Goal: Answer question/provide support

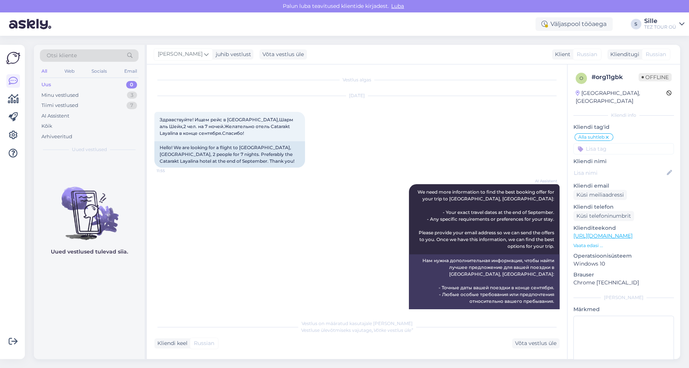
scroll to position [252, 0]
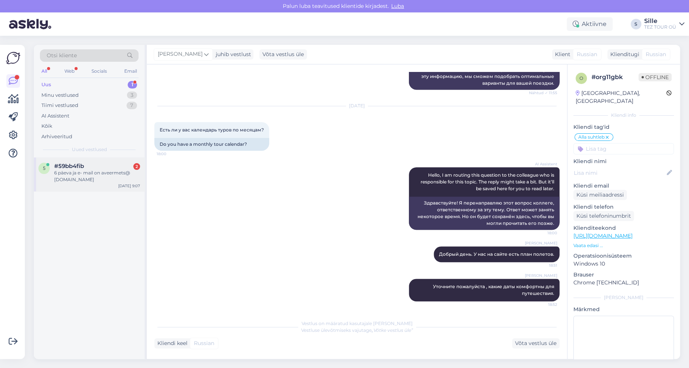
click at [91, 177] on div "6 päeva ja e- mail on aveermets@ [DOMAIN_NAME]" at bounding box center [97, 177] width 86 height 14
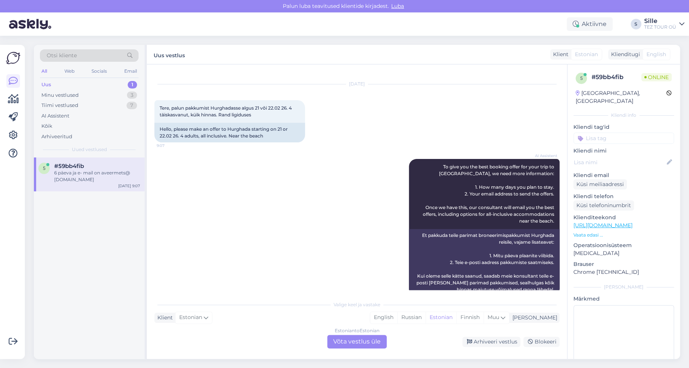
scroll to position [0, 0]
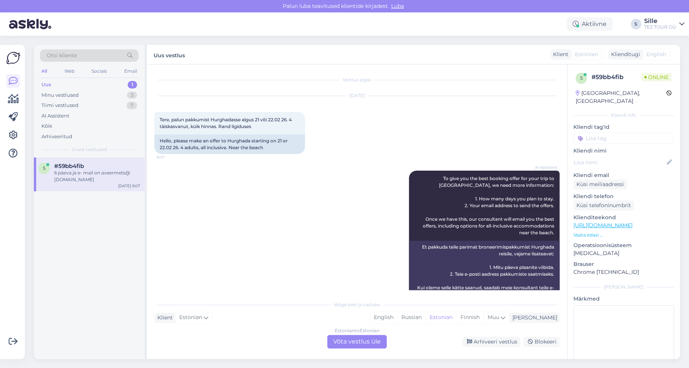
click at [358, 341] on div "Estonian to Estonian Võta vestlus üle" at bounding box center [357, 342] width 60 height 14
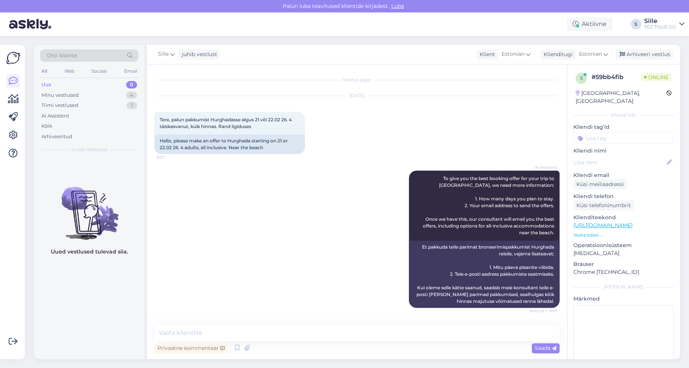
click at [602, 133] on input at bounding box center [624, 138] width 101 height 11
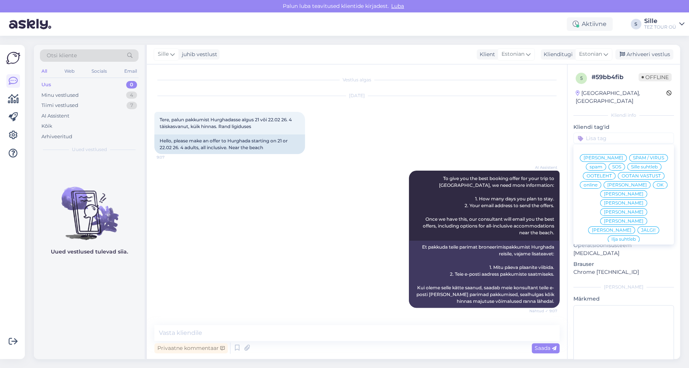
click at [631, 168] on span "Sille suhtleb" at bounding box center [644, 167] width 27 height 5
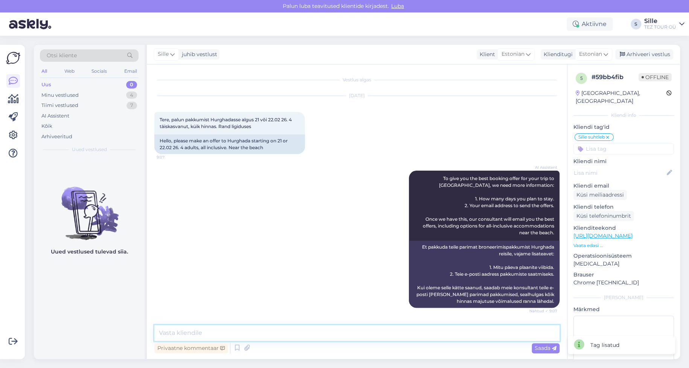
click at [212, 332] on textarea at bounding box center [356, 333] width 405 height 16
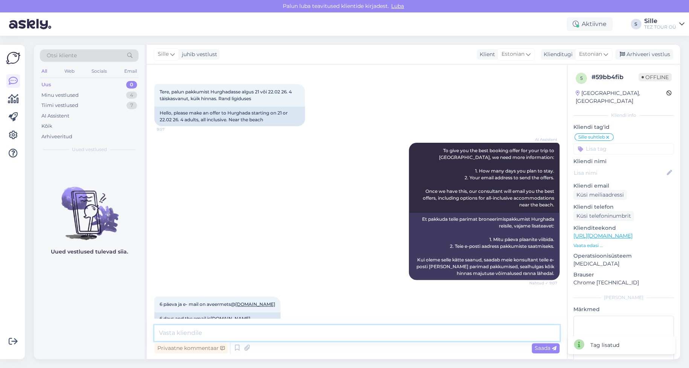
scroll to position [43, 0]
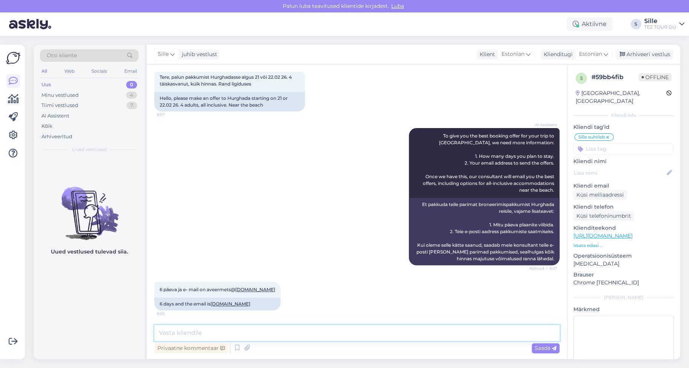
click at [186, 332] on textarea at bounding box center [356, 333] width 405 height 16
type textarea "Tere! Saadan Teile pakkumise meilile"
click at [544, 350] on span "Saada" at bounding box center [546, 348] width 22 height 7
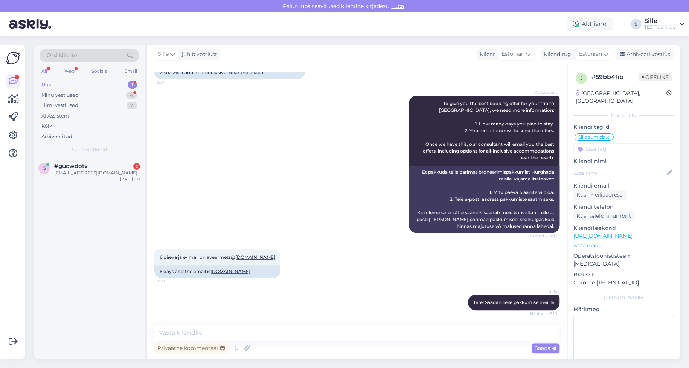
scroll to position [107, 0]
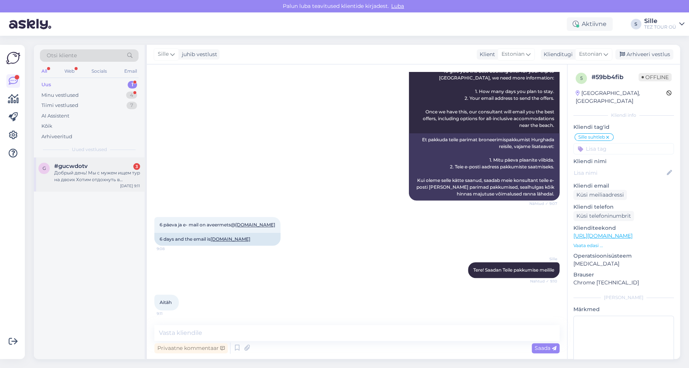
click at [105, 176] on div "Добрый день! Мы с мужем ищем тур на двоих Хотим отдохнуть в [GEOGRAPHIC_DATA] и…" at bounding box center [97, 177] width 86 height 14
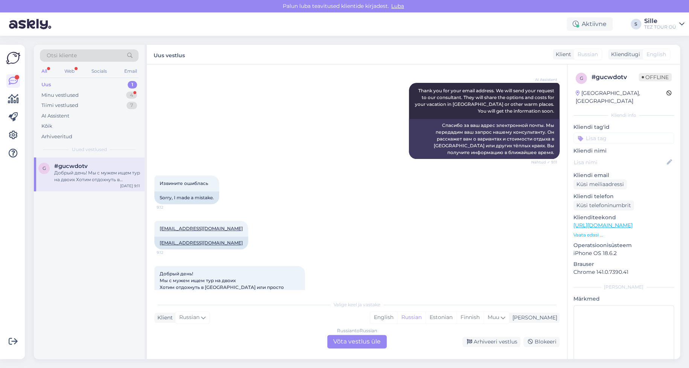
scroll to position [379, 0]
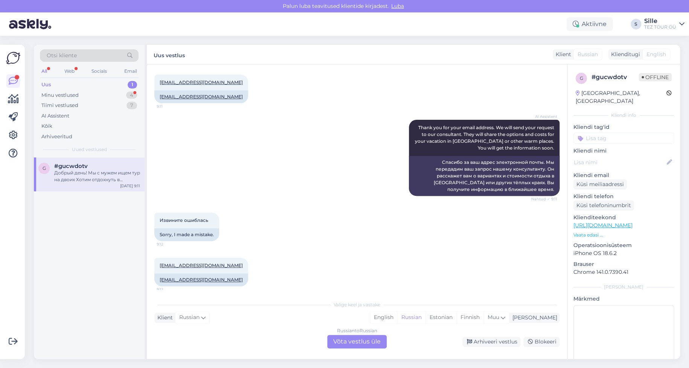
click at [349, 341] on div "Russian to Russian Võta vestlus üle" at bounding box center [357, 342] width 60 height 14
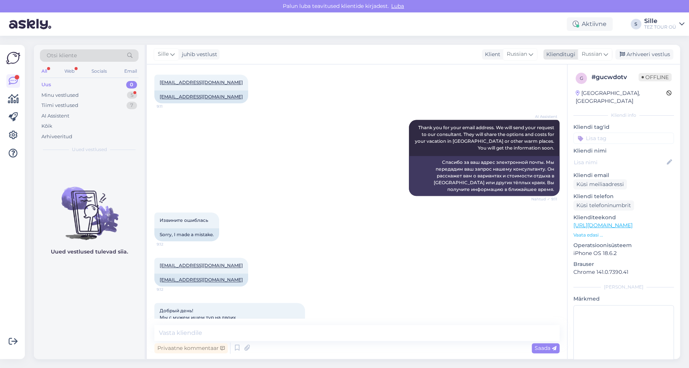
click at [597, 55] on span "Russian" at bounding box center [592, 54] width 20 height 8
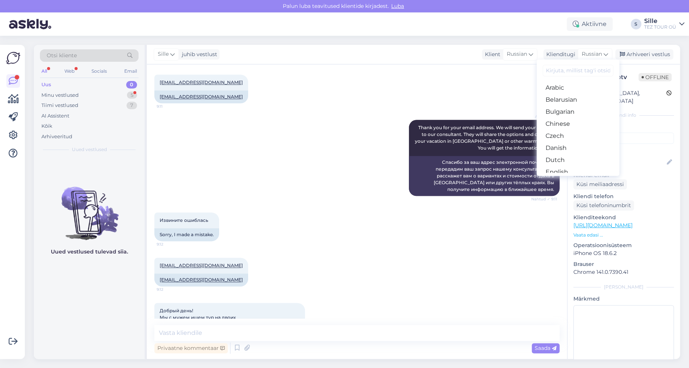
click at [564, 178] on link "Estonian" at bounding box center [578, 184] width 83 height 12
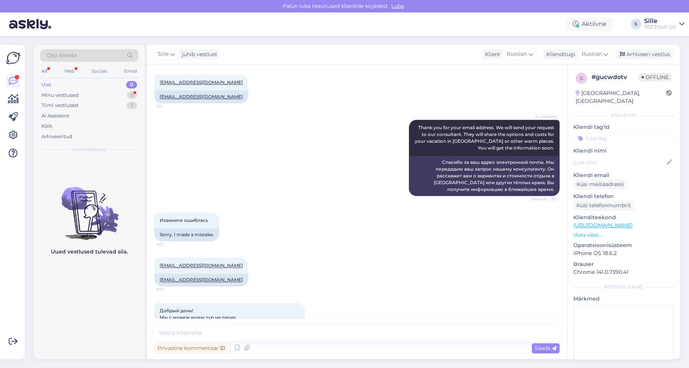
scroll to position [372, 0]
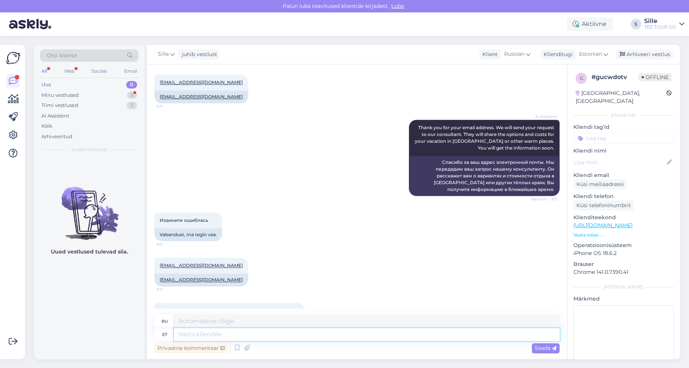
click at [192, 339] on textarea at bounding box center [367, 334] width 386 height 13
type textarea "Tere"
type textarea "Привет"
type textarea "Tere hommikut""
type textarea "Доброе утро""
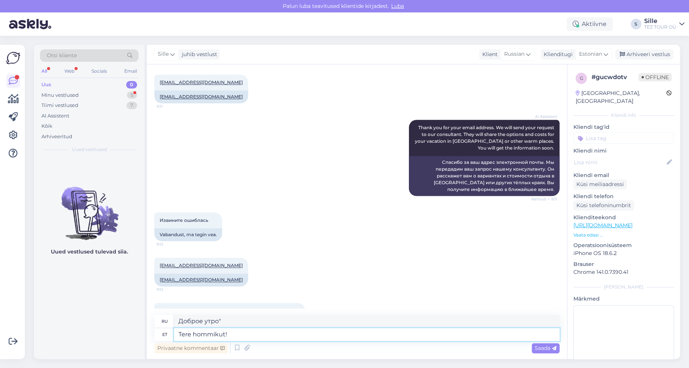
type textarea "Tere hommikut!"
type textarea "Доброе утро!"
type textarea "Tere hommikut! Täname"
type textarea "Доброе утро! [GEOGRAPHIC_DATA]."
type textarea "Tere hommikut! Täname päringu ee"
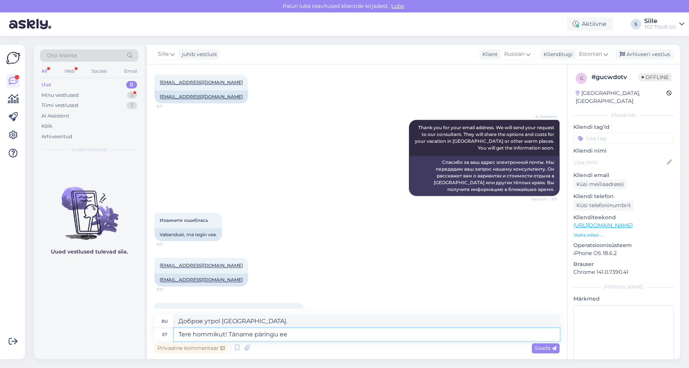
type textarea "Доброе утро! Спасибо за ваш запрос."
type textarea "Tere hommikut! Täname päringu eest!"
type textarea "Доброе утро! Спасибо за ваш запрос!"
type textarea "Tere hommikut! Täname päringu eest! Saadan T"
type textarea "Доброе утро! Спасибо за ваш запрос! Я отправлю"
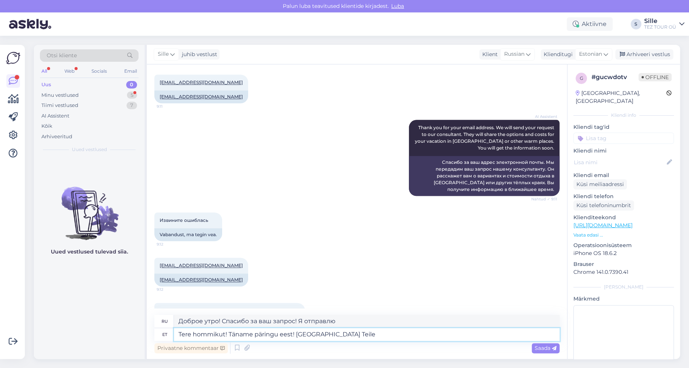
type textarea "Tere hommikut! Täname päringu eest! [GEOGRAPHIC_DATA] Teile"
type textarea "Доброе утро! Спасибо за ваш запрос! Я вам отправлю."
type textarea "Tere hommikut! Täname päringu eest! Saadan Teile peagi"
type textarea "Доброе утро! Спасибо за ваш запрос! Я отправлю его вам в ближайшее время."
type textarea "Tere hommikut! Täname päringu eest! Saadan Teile peagi pakkumise"
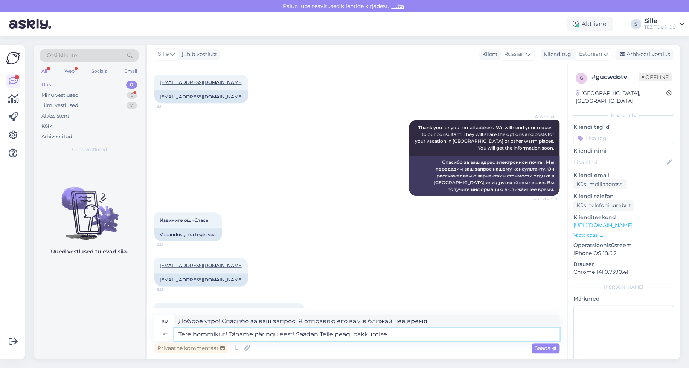
type textarea "Доброе утро! Спасибо за ваш запрос! Я скоро отправлю вам предложение."
type textarea "Tere hommikut! Täname päringu eest! Saadan Teile peagi pakkumise"
click at [546, 349] on span "Saada" at bounding box center [546, 348] width 22 height 7
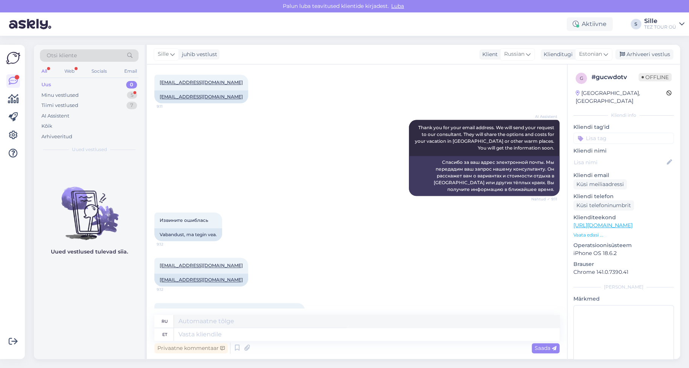
scroll to position [556, 0]
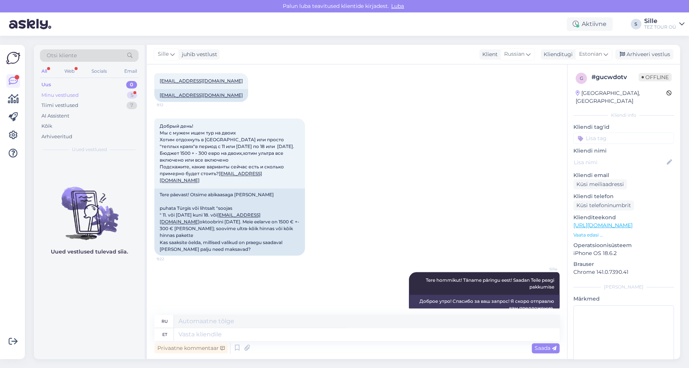
click at [86, 93] on div "Minu vestlused 5" at bounding box center [89, 95] width 99 height 11
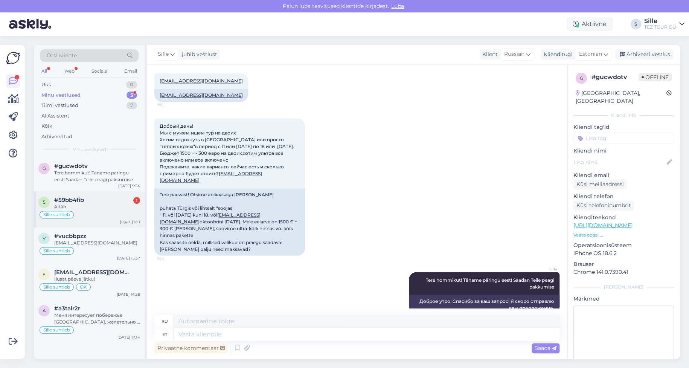
drag, startPoint x: 102, startPoint y: 205, endPoint x: 113, endPoint y: 218, distance: 17.1
click at [102, 205] on div "Aitäh" at bounding box center [97, 206] width 86 height 7
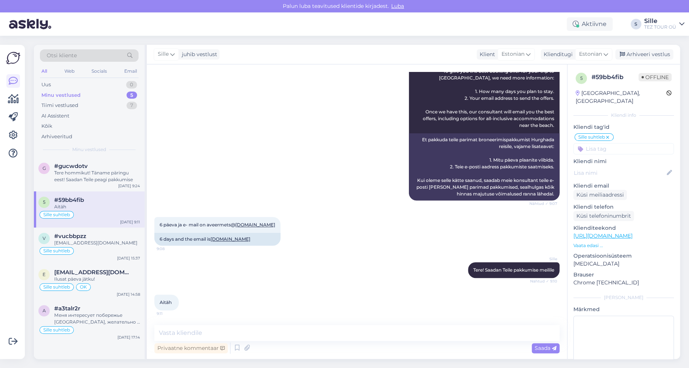
scroll to position [0, 0]
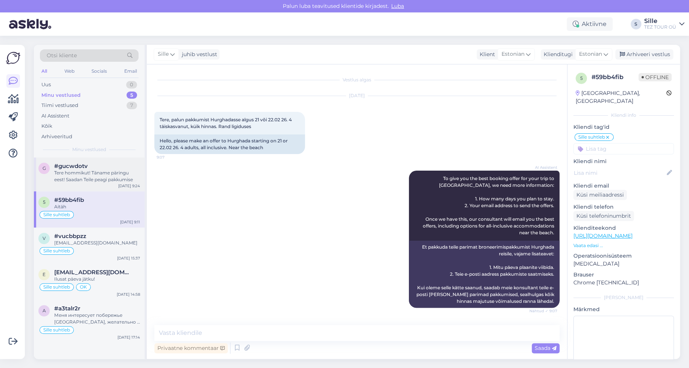
click at [89, 188] on div "g #gucwdotv Tere hommikut! Täname päringu eest! Saadan Teile peagi pakkumise [D…" at bounding box center [89, 174] width 111 height 34
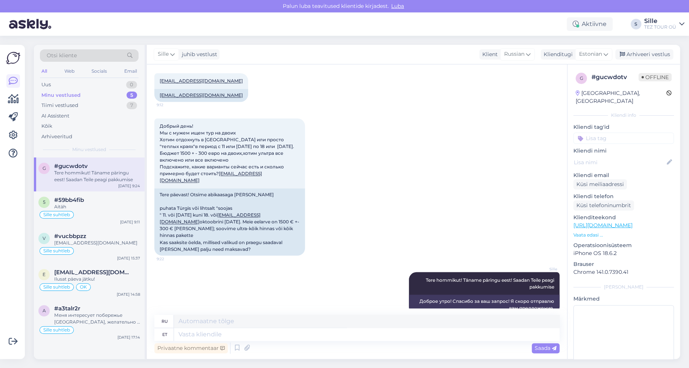
drag, startPoint x: 596, startPoint y: 125, endPoint x: 597, endPoint y: 130, distance: 5.1
click at [595, 133] on input at bounding box center [624, 138] width 101 height 11
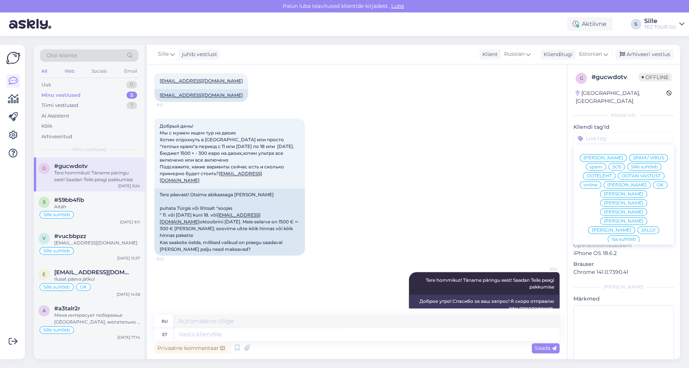
click at [631, 169] on span "Sille suhtleb" at bounding box center [644, 167] width 27 height 5
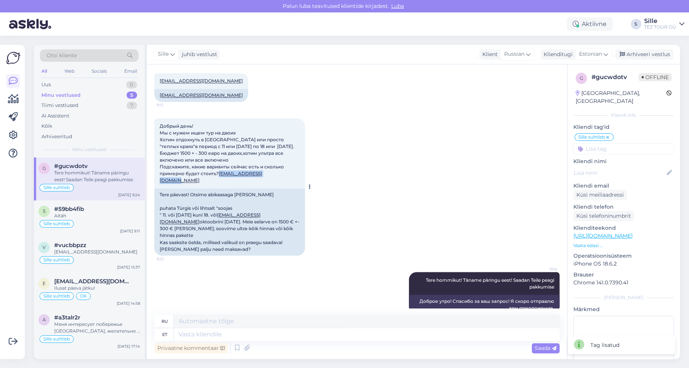
drag, startPoint x: 231, startPoint y: 177, endPoint x: 159, endPoint y: 176, distance: 71.6
click at [159, 176] on div "Добрый день! Мы с мужем ищем тур на двоих Хотим отдохнуть в [GEOGRAPHIC_DATA] и…" at bounding box center [229, 153] width 151 height 70
copy link "[EMAIL_ADDRESS][DOMAIN_NAME]"
click at [76, 223] on div "Sille suhtleb" at bounding box center [89, 223] width 102 height 9
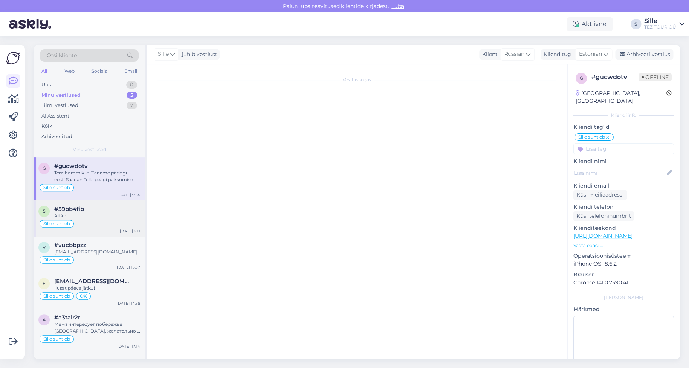
scroll to position [107, 0]
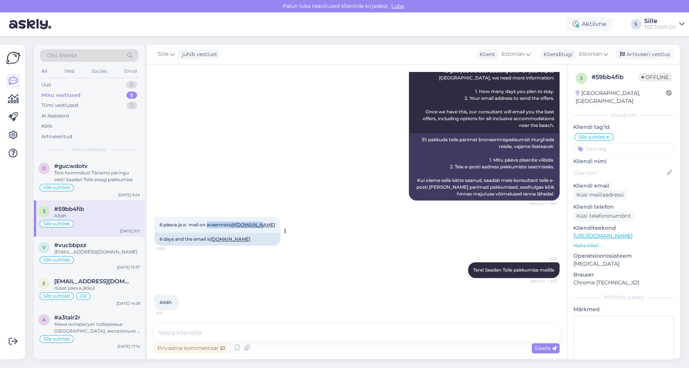
drag, startPoint x: 263, startPoint y: 225, endPoint x: 208, endPoint y: 226, distance: 54.6
click at [208, 226] on div "6 päeva ja e- mail on aveermets@ [DOMAIN_NAME] 9:08" at bounding box center [217, 225] width 126 height 16
copy span "aveermets@ [DOMAIN_NAME]"
click at [95, 81] on div "Uus 2" at bounding box center [89, 84] width 99 height 11
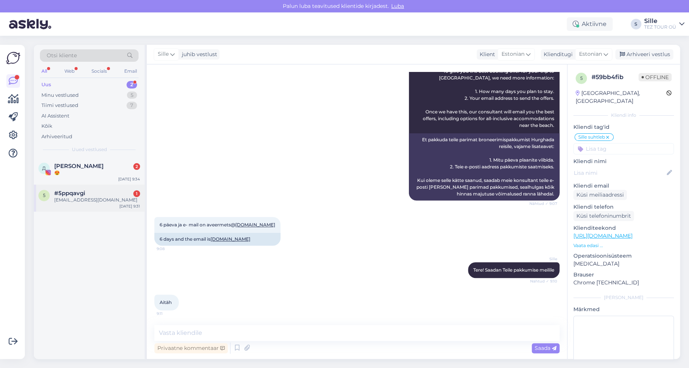
drag, startPoint x: 96, startPoint y: 200, endPoint x: 99, endPoint y: 205, distance: 6.4
click at [98, 200] on div "[EMAIL_ADDRESS][DOMAIN_NAME]" at bounding box center [97, 200] width 86 height 7
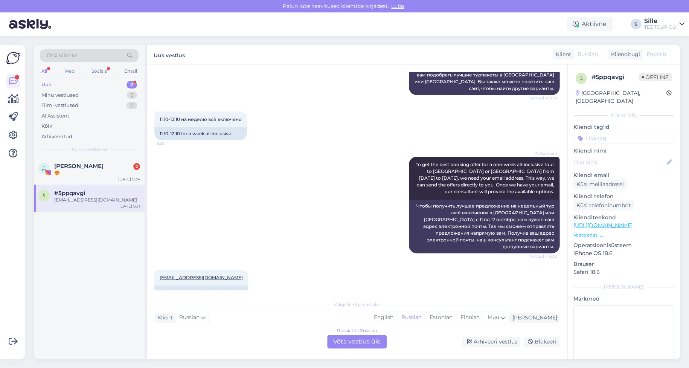
scroll to position [161, 0]
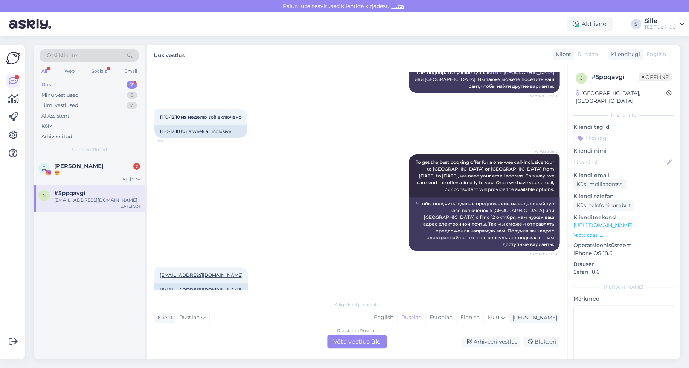
click at [358, 338] on div "Russian to Russian Võta vestlus üle" at bounding box center [357, 342] width 60 height 14
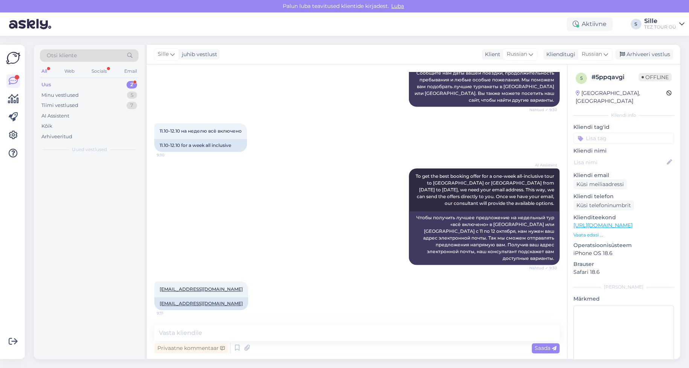
scroll to position [133, 0]
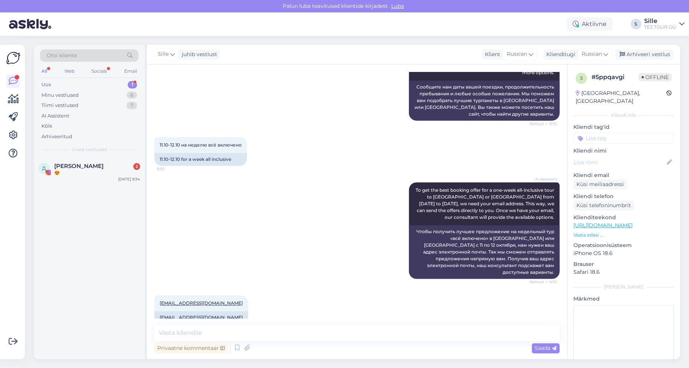
click at [600, 133] on input at bounding box center [624, 138] width 101 height 11
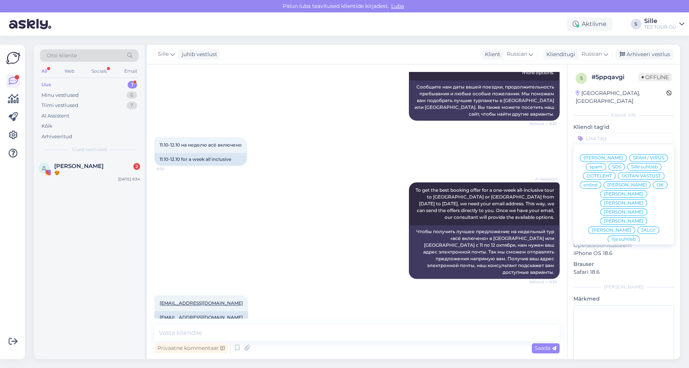
click at [628, 165] on div "Sille suhtleb" at bounding box center [645, 167] width 34 height 8
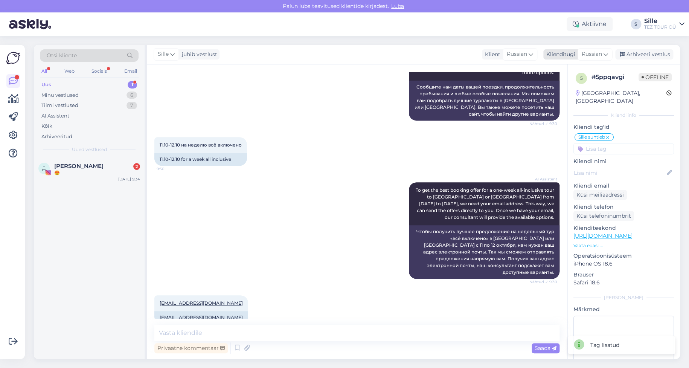
click at [593, 56] on span "Russian" at bounding box center [592, 54] width 20 height 8
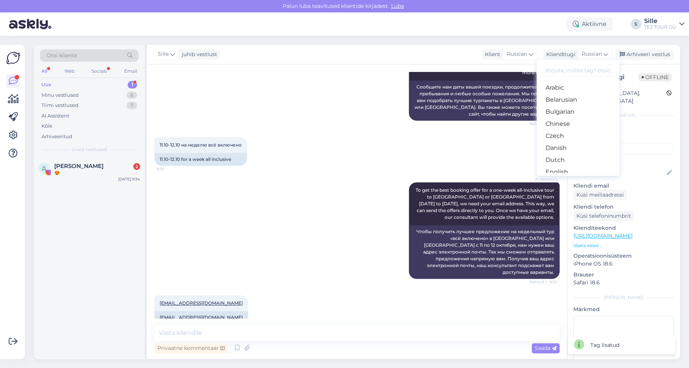
click at [565, 178] on link "Estonian" at bounding box center [578, 184] width 83 height 12
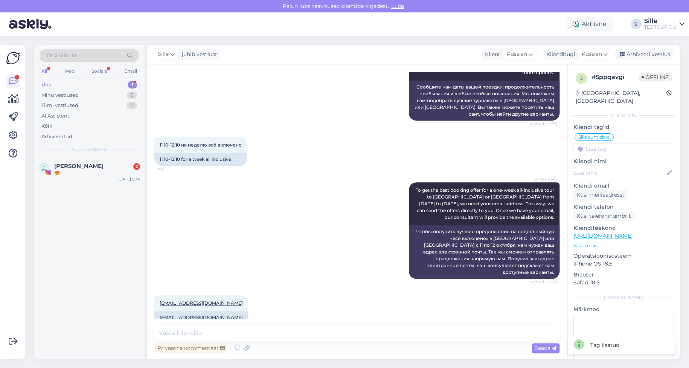
scroll to position [143, 0]
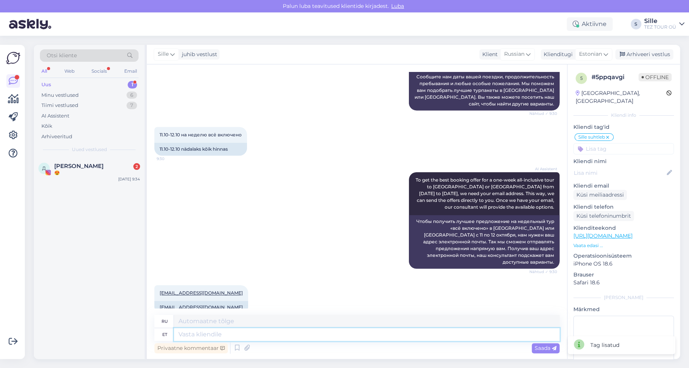
click at [211, 333] on textarea at bounding box center [367, 334] width 386 height 13
type textarea "Tere!"
type textarea "Привет!"
type textarea "Tere! Tänamer"
type textarea "Привет! [GEOGRAPHIC_DATA]."
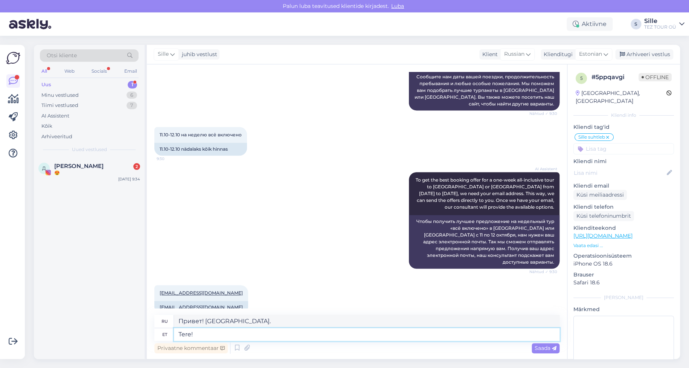
type textarea "Tere"
type textarea "Привет!"
type textarea "Tere"
type textarea "Привет"
type textarea "Tere päevast!"
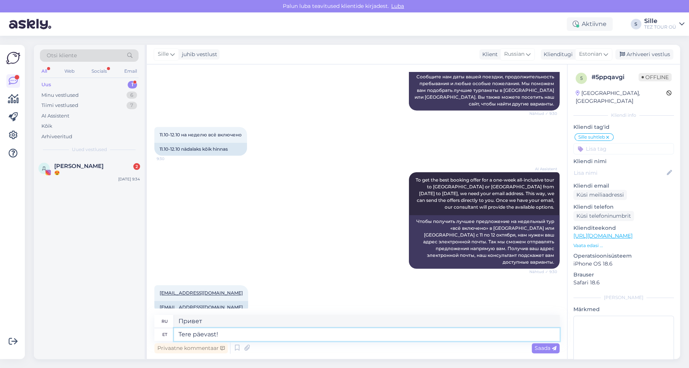
type textarea "Добрый день!"
type textarea "Tere päevast! Täname"
type textarea "Добрый день! [GEOGRAPHIC_DATA]."
type textarea "Tere päevast! Täname päringu e"
type textarea "Добрый день! Спасибо за ваш запрос."
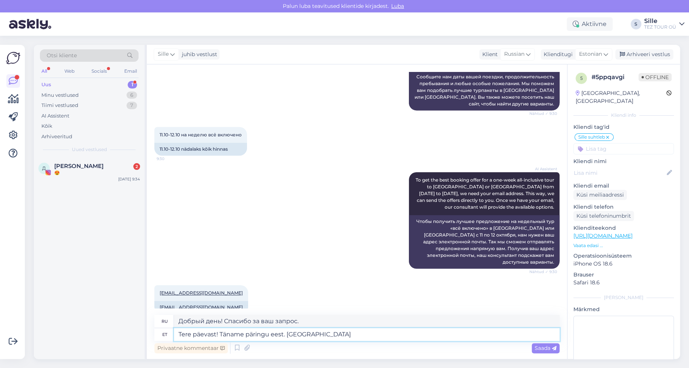
type textarea "Tere päevast! Täname päringu eest. [GEOGRAPHIC_DATA]"
type textarea "Добрый день! Спасибо за ваш запрос. Я отправлю."
type textarea "Tere päevast! Täname päringu eest. [GEOGRAPHIC_DATA] Teile"
type textarea "Добрый день! Спасибо за ваш запрос. Я вам отправлю."
type textarea "Tere päevast! Täname päringu eest. Saadan Teile püeagi pa"
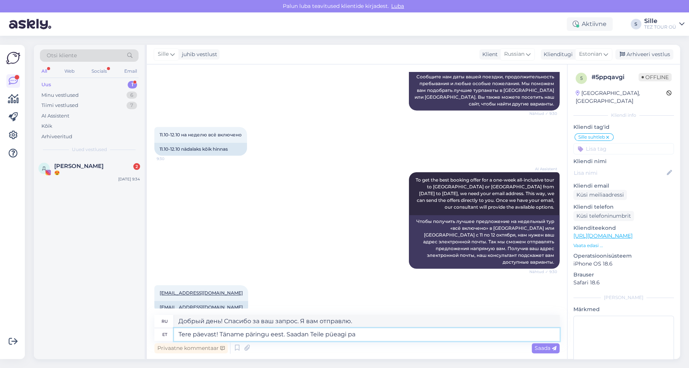
type textarea "Добрый день! Спасибо за ваш запрос. Я отправлю вам сообщение."
type textarea "Tere päevast! Täname päringu eest. Saadan Teile püeagi pakkumise"
type textarea "Добрый день! Спасибо за ваш запрос. Я отправлю вам предложение в ближайшее врем…"
type textarea "Tere päevast! Täname päringu eest. Saadan Teile püeagi pakkumise meilile"
type textarea "Добрый день! Спасибо за ваш запрос. Я отправлю вам предложение по электронной п…"
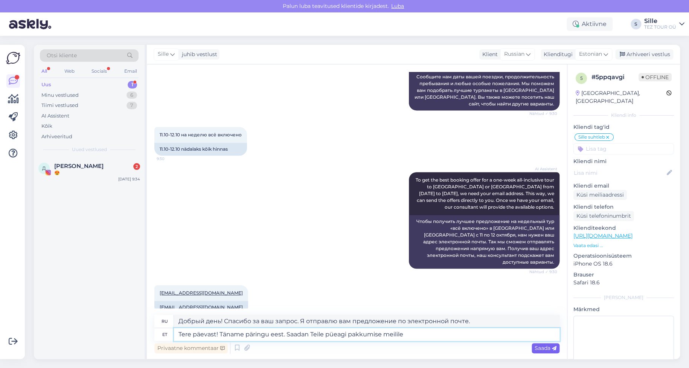
type textarea "Tere päevast! Täname päringu eest. Saadan Teile püeagi pakkumise meilile"
click at [546, 348] on span "Saada" at bounding box center [546, 348] width 22 height 7
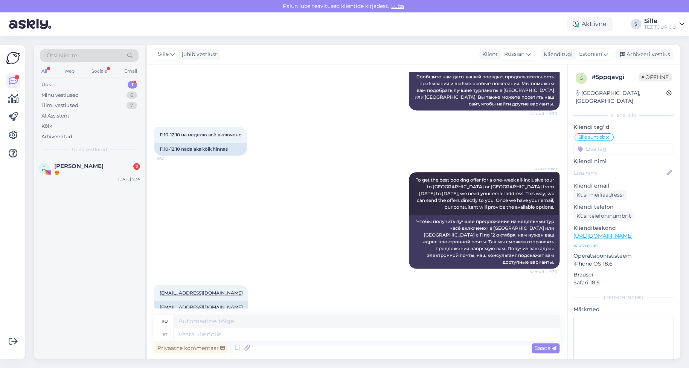
scroll to position [202, 0]
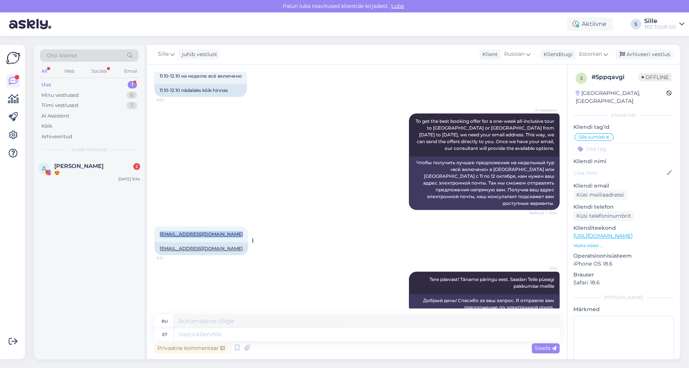
drag, startPoint x: 233, startPoint y: 220, endPoint x: 158, endPoint y: 226, distance: 75.2
click at [158, 226] on div "[EMAIL_ADDRESS][DOMAIN_NAME] 9:31" at bounding box center [201, 234] width 94 height 16
copy link "[EMAIL_ADDRESS][DOMAIN_NAME]"
click at [88, 174] on div "😍" at bounding box center [97, 173] width 86 height 7
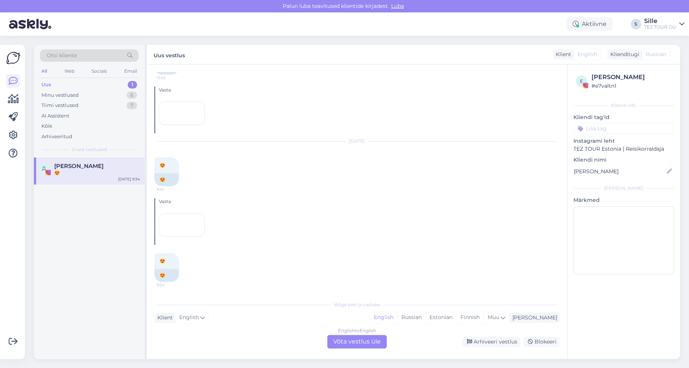
scroll to position [623, 0]
click at [354, 338] on div "English to English Võta vestlus üle" at bounding box center [357, 342] width 60 height 14
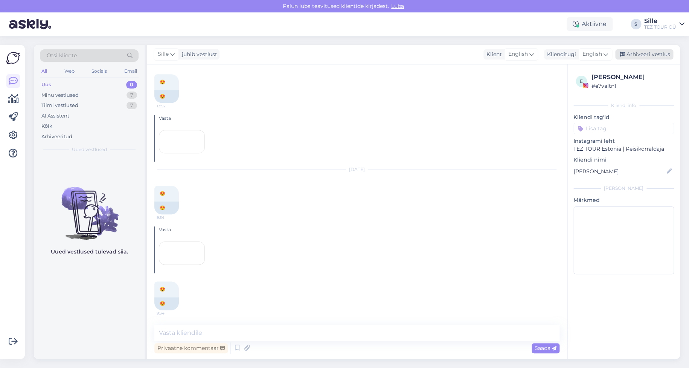
click at [651, 55] on div "Arhiveeri vestlus" at bounding box center [645, 54] width 58 height 10
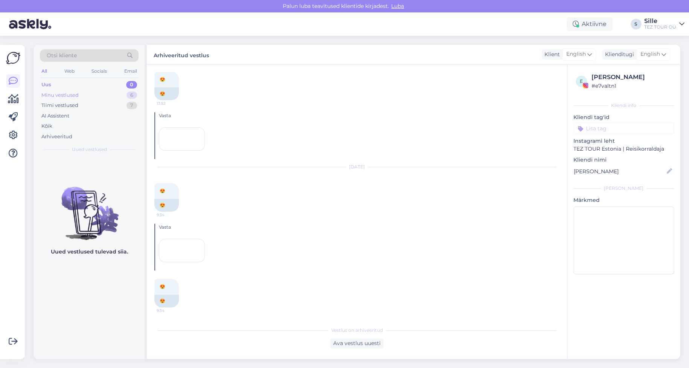
click at [54, 94] on div "Minu vestlused" at bounding box center [59, 96] width 37 height 8
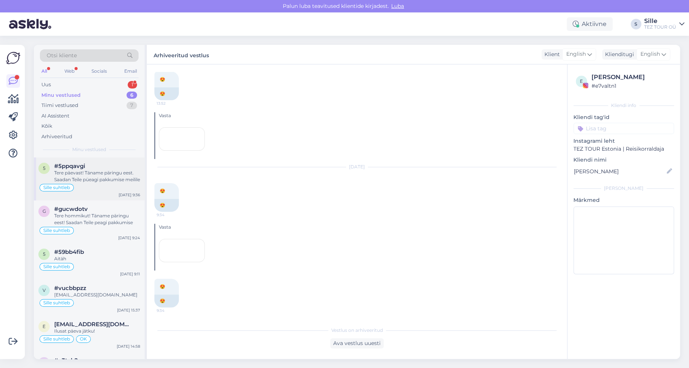
click at [106, 182] on div "Tere päevast! Täname päringu eest. Saadan Teile püeagi pakkumise meilile" at bounding box center [97, 177] width 86 height 14
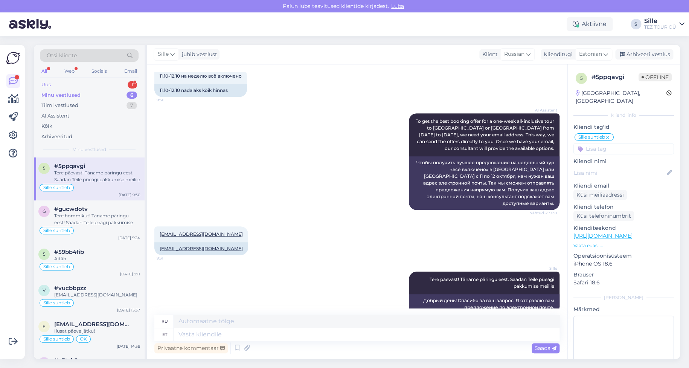
click at [104, 82] on div "Uus 1" at bounding box center [89, 84] width 99 height 11
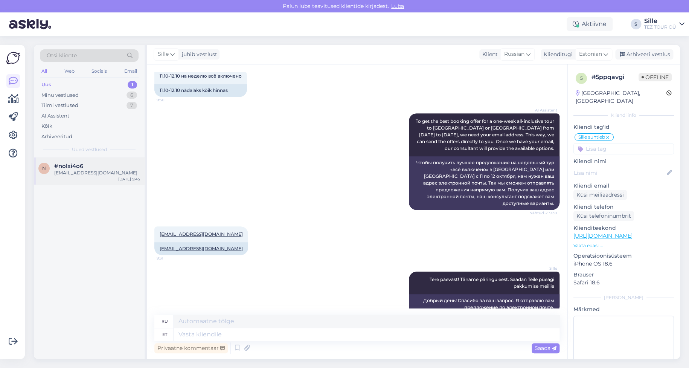
click at [96, 168] on div "#nolxi4o6" at bounding box center [97, 166] width 86 height 7
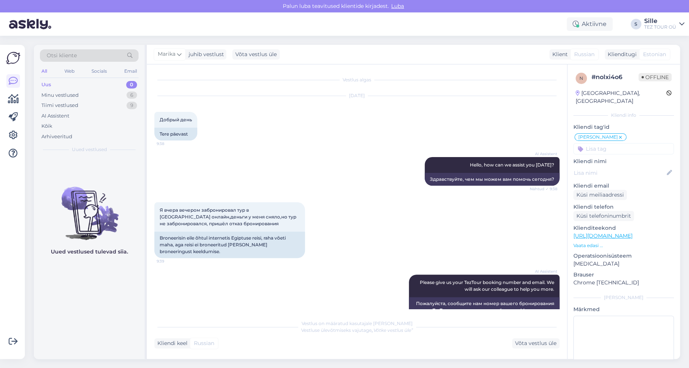
scroll to position [321, 0]
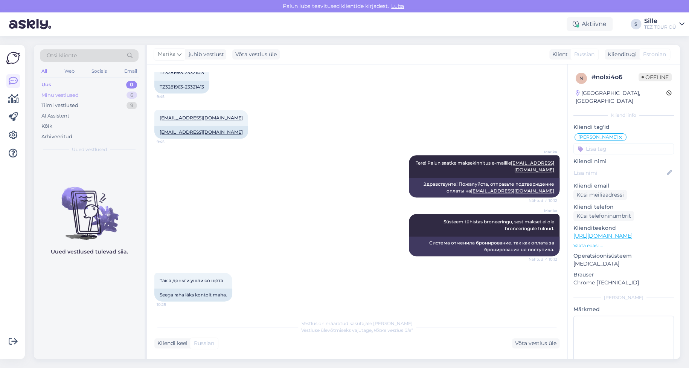
drag, startPoint x: 92, startPoint y: 93, endPoint x: 95, endPoint y: 96, distance: 4.3
click at [93, 94] on div "Minu vestlused 6" at bounding box center [89, 95] width 99 height 11
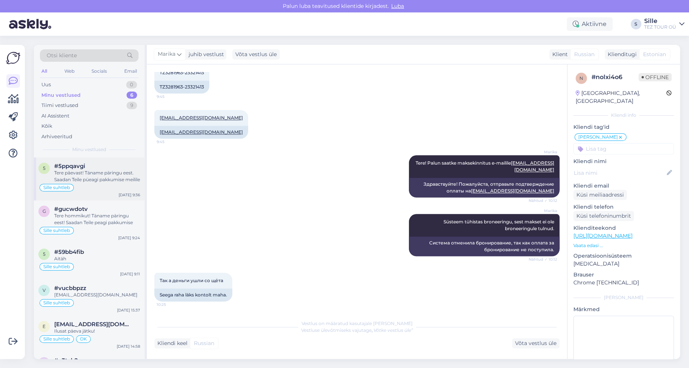
click at [78, 192] on div "Sille suhtleb" at bounding box center [89, 187] width 102 height 9
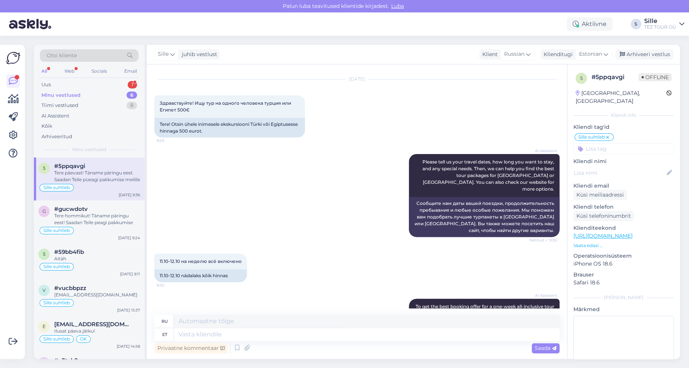
scroll to position [0, 0]
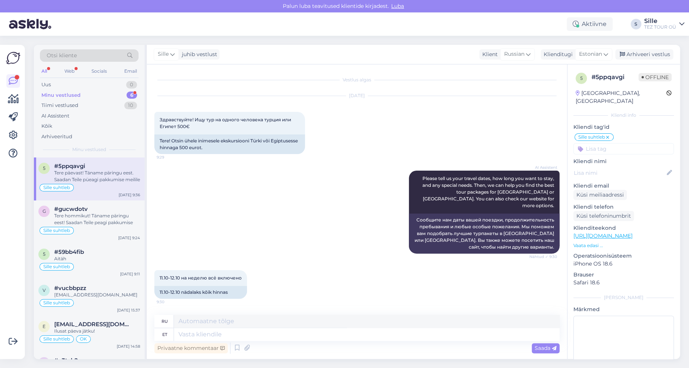
click at [93, 175] on div "Tere päevast! Täname päringu eest. Saadan Teile püeagi pakkumise meilile" at bounding box center [97, 177] width 86 height 14
click at [62, 95] on div "Minu vestlused" at bounding box center [60, 96] width 39 height 8
click at [195, 334] on textarea at bounding box center [367, 334] width 386 height 13
type textarea "Tere"
type textarea "Привет"
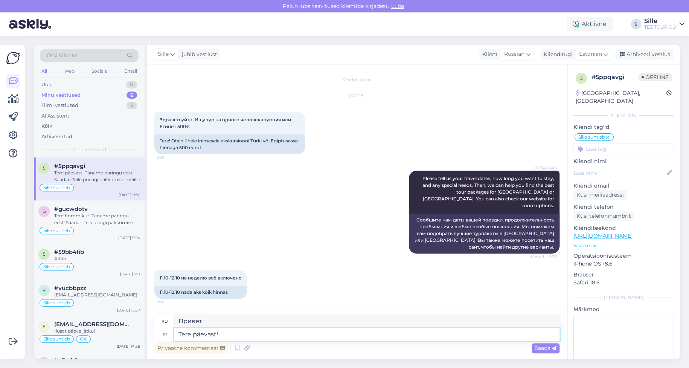
type textarea "Tere päevast!"
type textarea "Добрый день!"
type textarea "Tere päevast! Täname"
type textarea "Добрый день! [GEOGRAPHIC_DATA]."
type textarea "Tere päevast! Täname päringu ee"
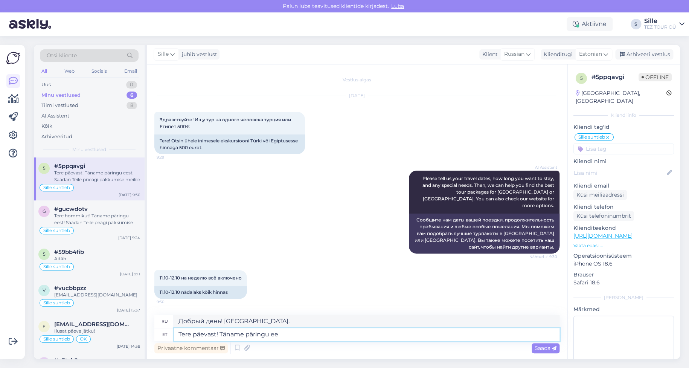
type textarea "Добрый день! Спасибо за ваш запрос."
type textarea "Tere päevast! Täname päringu eest. [GEOGRAPHIC_DATA]"
type textarea "Добрый день! Спасибо за ваш запрос. [GEOGRAPHIC_DATA]"
type textarea "Tere päevast! Täname päringu eest. Egiptuse reisid a"
type textarea "Добрый день! Спасибо за ваш запрос. [DEMOGRAPHIC_DATA] в [GEOGRAPHIC_DATA]."
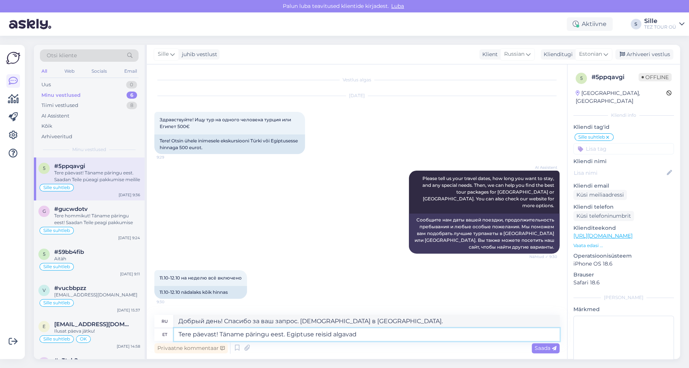
type textarea "Tere päevast! Täname päringu eest. Egiptuse reisid algavad"
type textarea "Добрый день! Спасибо за ваш запрос. [DEMOGRAPHIC_DATA] в [GEOGRAPHIC_DATA] начи…"
type textarea "Tere päevast! Täname päringu eest. Egiptuse reisid algavad meil o"
type textarea "Добрый день! Спасибо за ваш запрос. [DEMOGRAPHIC_DATA] в [GEOGRAPHIC_DATA] начи…"
type textarea "Tere päevast! Täname päringu eest. Egiptuse reisid algavad meil oktoobri l"
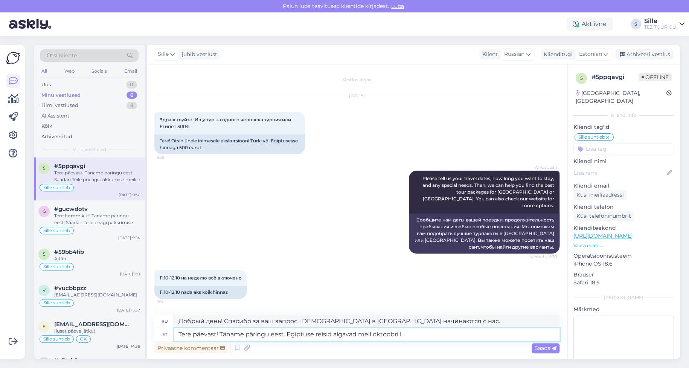
type textarea "Добрый день! Спасибо за ваш запрос. Наши туры по [GEOGRAPHIC_DATA] начинаются в…"
type textarea "Tere päevast! Täname päringu eest. Egiptuse reisid algavad meil oktoobri [PERSO…"
type textarea "Добрый день! Спасибо за ваш запрос. Наши поездки в [GEOGRAPHIC_DATA] начнутся в…"
type textarea "Tere päevast! Täname päringu eest. Egiptuse reisid algavad meil oktoobri [PERSO…"
type textarea "Добрый день! Спасибо за ваш запрос. Наши поездки в [GEOGRAPHIC_DATA] начнутся в…"
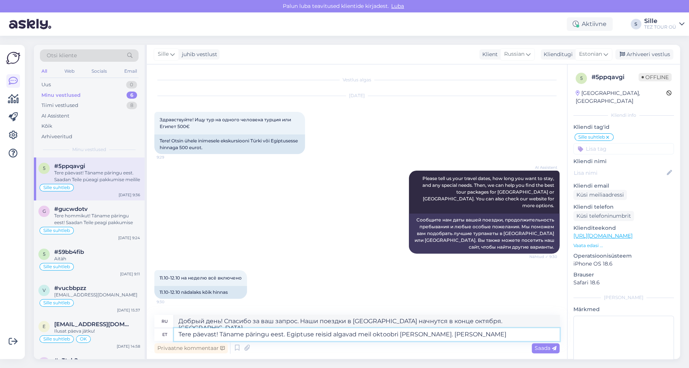
type textarea "Tere päevast! Täname päringu eest. Egiptuse reisid algavad meil oktoobri [PERSO…"
type textarea "Добрый день! Спасибо за ваш запрос. Наши поездки в [GEOGRAPHIC_DATA] начинаются…"
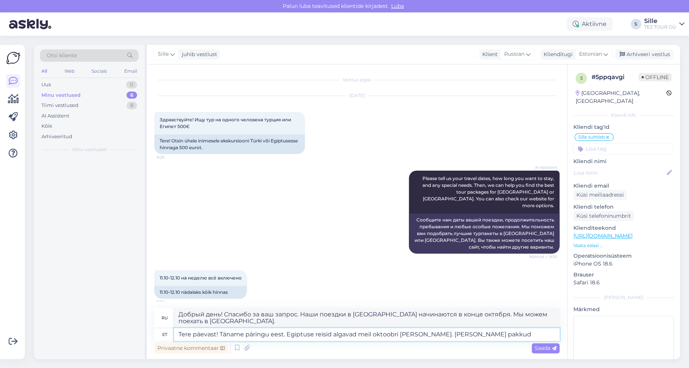
type textarea "Tere päevast! Täname päringu eest. Egiptuse reisid algavad meil oktoobri [PERSO…"
type textarea "Добрый день! Спасибо за ваш запрос. Наши поездки в [GEOGRAPHIC_DATA] начнутся в…"
type textarea "Tere päevast! Täname päringu eest. Egiptuse reisid algavad meil oktoobri [PERSO…"
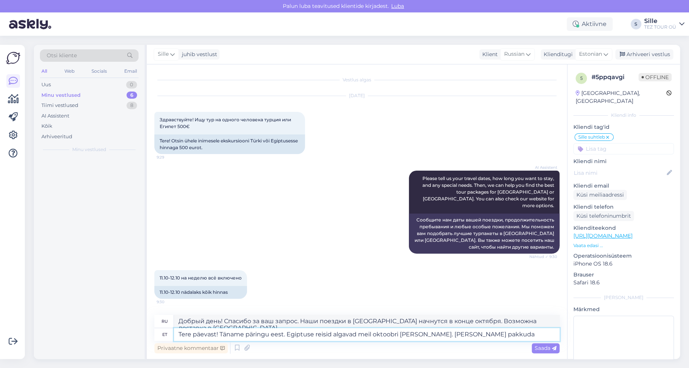
type textarea "Добрый день! Спасибо за ваш запрос. Наши поездки в [GEOGRAPHIC_DATA] начинаются…"
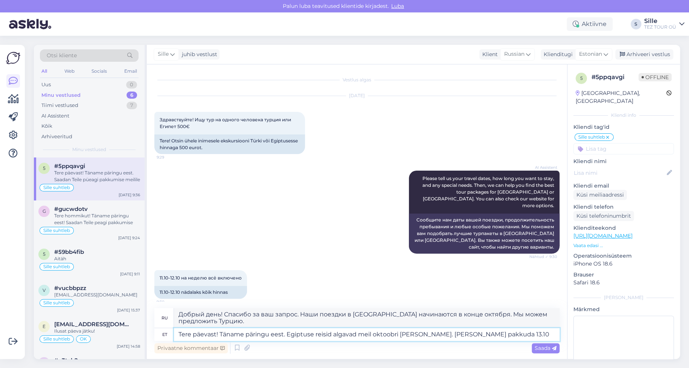
type textarea "Tere päevast! Täname päringu eest. Egiptuse reisid algavad meil oktoobri [PERSO…"
type textarea "Добрый день! Спасибо за ваш запрос. Наши поездки в [GEOGRAPHIC_DATA] начинаются…"
type textarea "Tere päevast! Täname päringu eest. Egiptuse reisid algavad meil oktoobri [PERSO…"
type textarea "Добрый день! Спасибо за ваш запрос. Наши поездки в [GEOGRAPHIC_DATA] начинаются…"
type textarea "Tere päevast! Täname päringu eest. Egiptuse reisid algavad meil oktoobri [PERSO…"
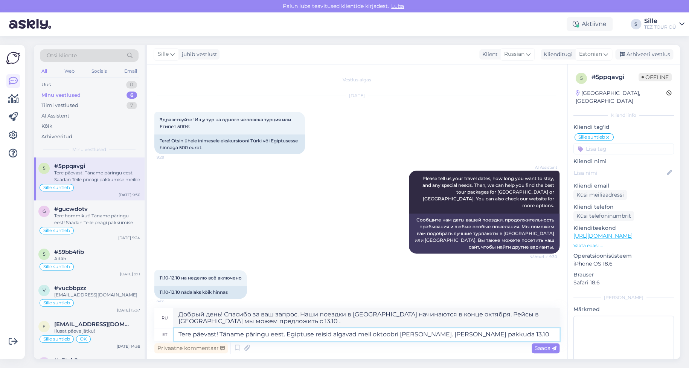
type textarea "Добрый день! Спасибо за ваш запрос. Наши поездки в [GEOGRAPHIC_DATA] начинаются…"
type textarea "Tere päevast! Täname päringu eest. Egiptuse reisid algavad meil oktoobri [PERSO…"
type textarea "Добрый день! Спасибо за ваш запрос. Наши поездки в [GEOGRAPHIC_DATA] начинаются…"
type textarea "Tere päevast! Täname päringu eest. Egiptuse reisid algavad meil oktoobri [PERSO…"
type textarea "Добрый день! Спасибо за ваш запрос. Наши поездки в [GEOGRAPHIC_DATA] начинаются…"
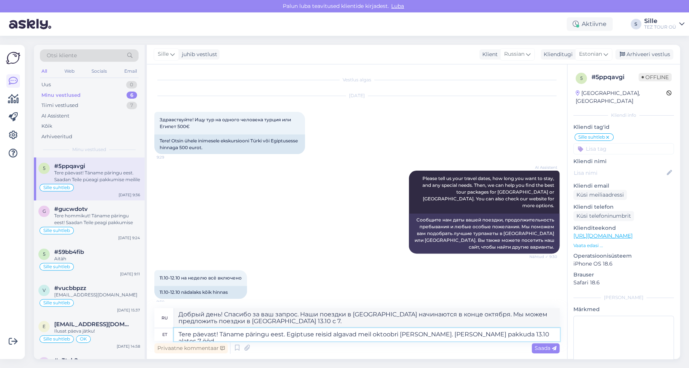
type textarea "Tere päevast! Täname päringu eest. Egiptuse reisid algavad meil oktoobri [PERSO…"
type textarea "Добрый день! Спасибо за ваш запрос. Наши поездки в [GEOGRAPHIC_DATA] начинаются…"
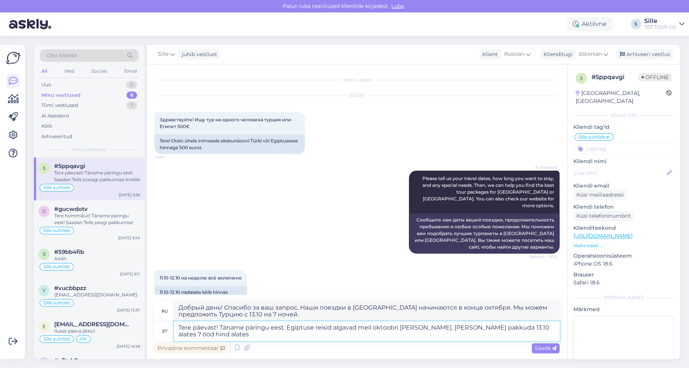
type textarea "Tere päevast! Täname päringu eest. Egiptuse reisid algavad meil oktoobri [PERSO…"
type textarea "Добрый день! Спасибо за ваш запрос. Наши поездки в [GEOGRAPHIC_DATA] начинаются…"
type textarea "Tere päevast! Täname päringu eest. Egiptuse reisid algavad meil oktoobri [PERSO…"
type textarea "Добрый день! Спасибо за ваш запрос. Наши поездки в [GEOGRAPHIC_DATA] начинаются…"
type textarea "Tere päevast! Täname päringu eest. Egiptuse reisid algavad meil oktoobri [PERSO…"
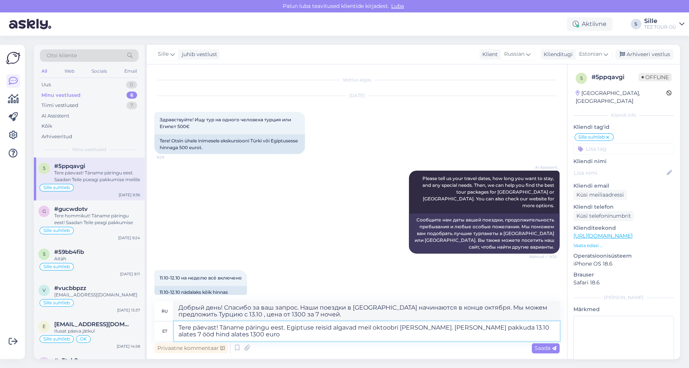
type textarea "Добрый день! Спасибо за ваш запрос. Наши поездки в [GEOGRAPHIC_DATA] начинаются…"
type textarea "Tere päevast! Täname päringu eest. Egiptuse reisid algavad meil oktoobri [PERSO…"
type textarea "Добрый день! Спасибо за ваш запрос. Наши поездки в [GEOGRAPHIC_DATA] начинаются…"
type textarea "Tere päevast! Täname päringu eest. Egiptuse reisid algavad meil oktoobri [PERSO…"
click at [543, 348] on span "Saada" at bounding box center [546, 348] width 22 height 7
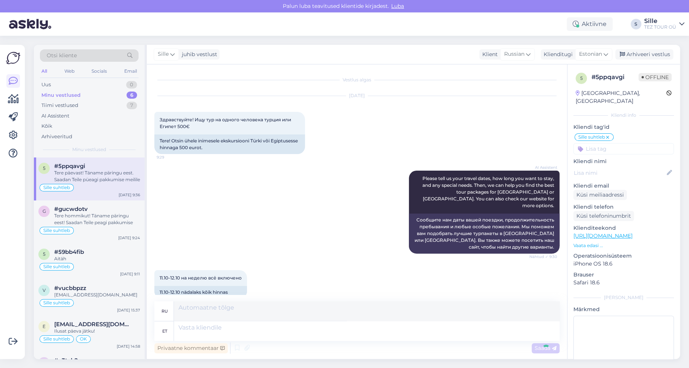
scroll to position [281, 0]
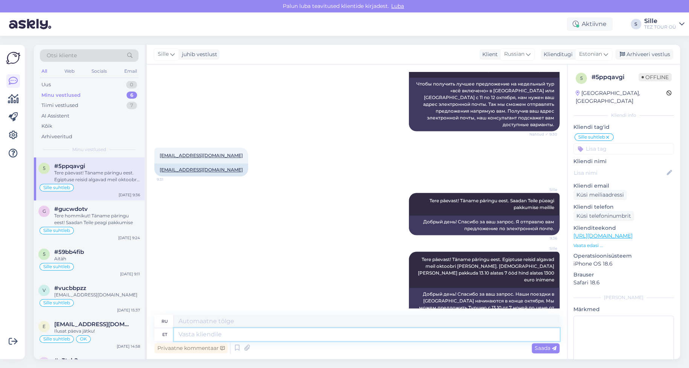
click at [225, 333] on textarea at bounding box center [367, 334] width 386 height 13
type textarea "Soodsaim"
type textarea "Самый дешевый"
type textarea "Soodsaim pakkumine"
type textarea "Лучшее предложение"
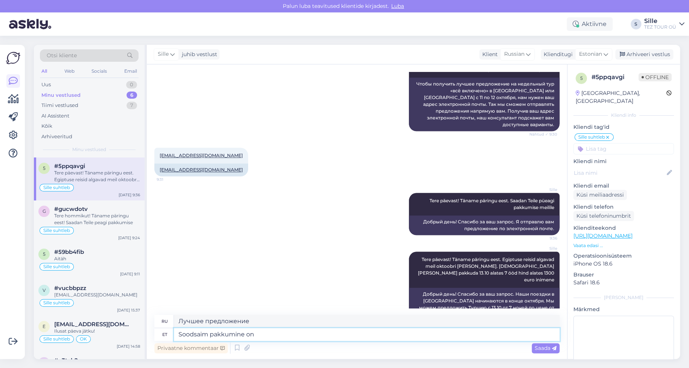
type textarea "Soodsaim pakkumine on"
type textarea "Лучшее предложение - это"
type textarea "Soodsaim pakkumine on Kreetale"
type textarea "Лучшее предложение для [PERSON_NAME]"
type textarea "Soodsaim pakkumine on Kreetale 12.10"
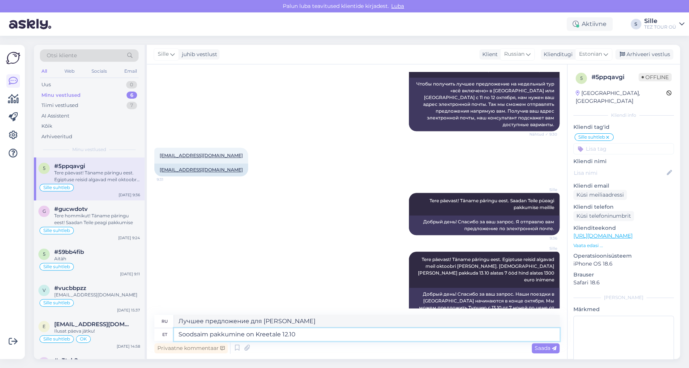
type textarea "[PERSON_NAME] предложение на Крит 12.10"
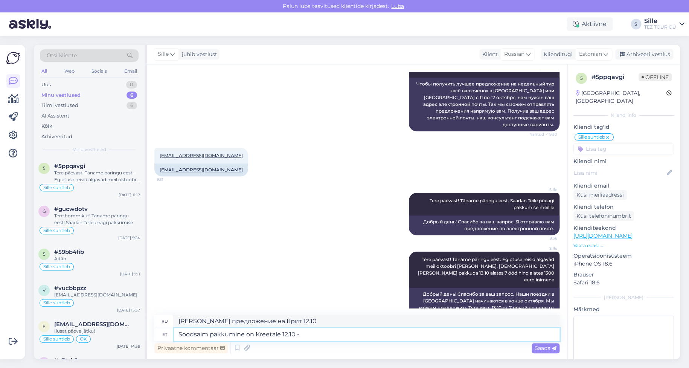
type textarea "Soodsaim pakkumine on Kreetale 12.10 -"
type textarea "Лучшее предложение на Крит 12.10 -"
type textarea "Soodsaim pakkumine on Kreetale 12.10 - 19.10"
type textarea "[PERSON_NAME] предложение на Крит 12.10 - 19.10"
type textarea "Soodsaim pakkumine on Kreetale 12.10 - 19.10 hommikusöögiga"
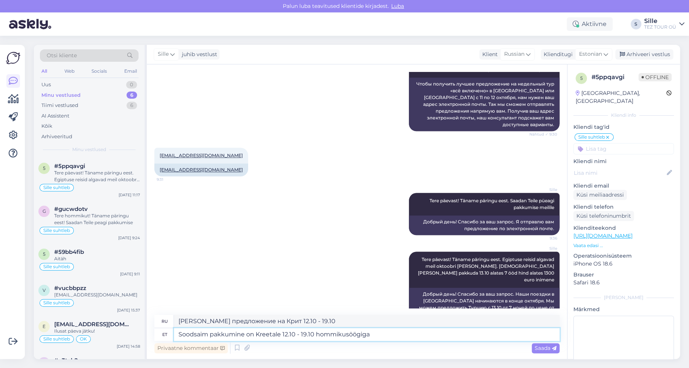
type textarea "Лучшее предложение на Крит 12.10 - 19.10 с завтраком."
type textarea "Soodsaim pakkumine on Kreetale 12.10 - 19.10 hommikusöögiga 5"
type textarea "Лучшее предложение на Крит 12.10 - 19.10 с завтраком 5"
type textarea "Soodsaim pakkumine on Kreetale 12.10 - 19.10 hommikusöögiga 5"
type textarea "Лучшее предложение на Крит 12.10 - 19.10 с завтраком 55"
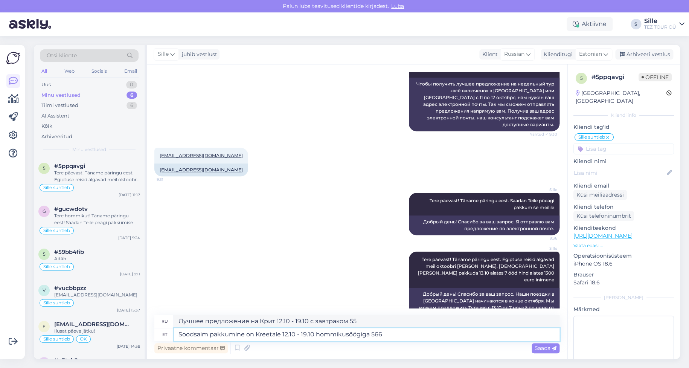
type textarea "Soodsaim pakkumine on Kreetale 12.10 - 19.10 hommikusöögiga 566"
type textarea "Лучшее предложение на Крит 12.10 - 19.10 с завтраком 566"
type textarea "Soodsaim pakkumine on Kreetale 12.10 - 19.10 hommikusöögiga 566 euro"
type textarea "[PERSON_NAME] предложение — 566 евро на Крит 12.10 до 19.10 с завтраком."
type textarea "Soodsaim pakkumine on Kreetale 12.10 - 19.10 hommikusöögiga 566 euro"
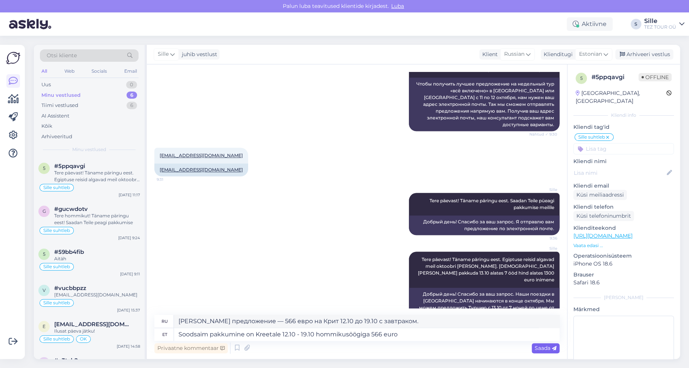
click at [551, 346] on span "Saada" at bounding box center [546, 348] width 22 height 7
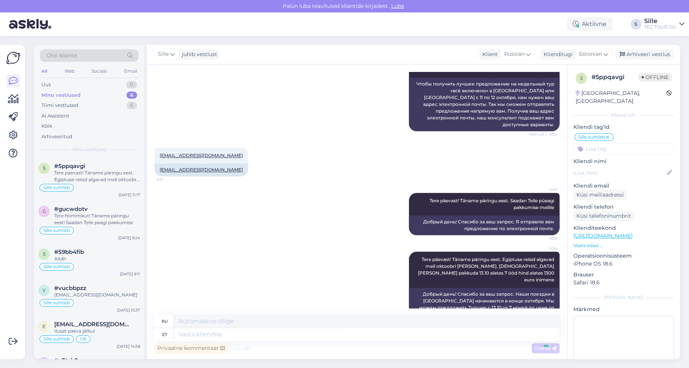
scroll to position [339, 0]
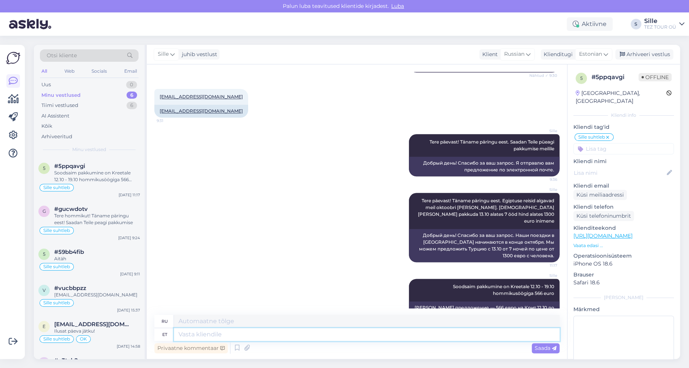
click at [227, 339] on textarea at bounding box center [367, 334] width 386 height 13
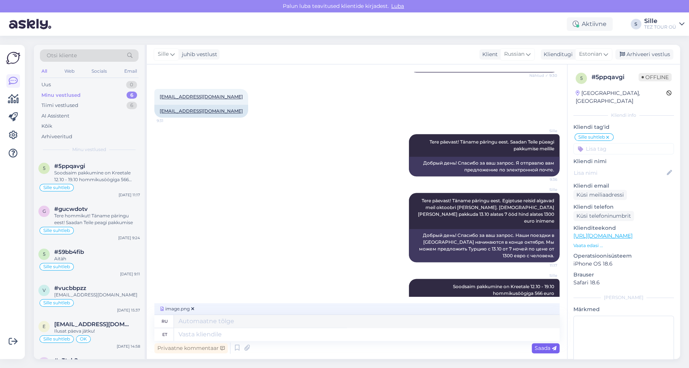
click at [538, 348] on span "Saada" at bounding box center [546, 348] width 22 height 7
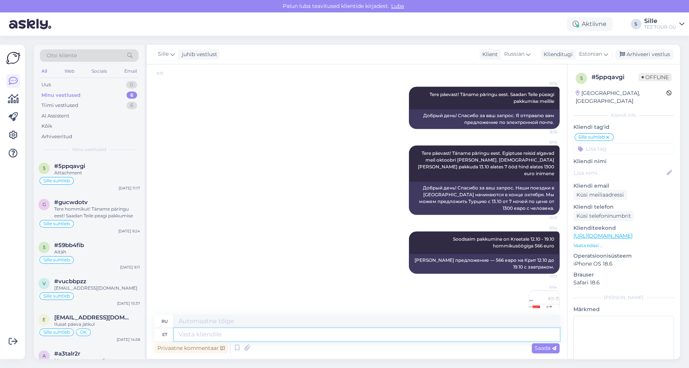
drag, startPoint x: 197, startPoint y: 335, endPoint x: 208, endPoint y: 336, distance: 10.6
click at [197, 335] on textarea at bounding box center [367, 334] width 386 height 13
type textarea "Palun"
type textarea "Пожалуйста"
type textarea "[PERSON_NAME] andke"
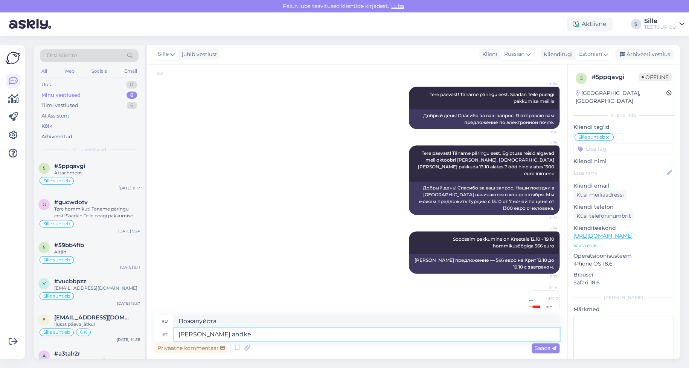
type textarea "Пожалуйста, дайте"
type textarea "[PERSON_NAME] andke teada, k"
type textarea "Пожалуйста, дайте мне знать,"
type textarea "[PERSON_NAME] andke teada, kas"
type textarea "Пожалуйста, дайте мне знать, если"
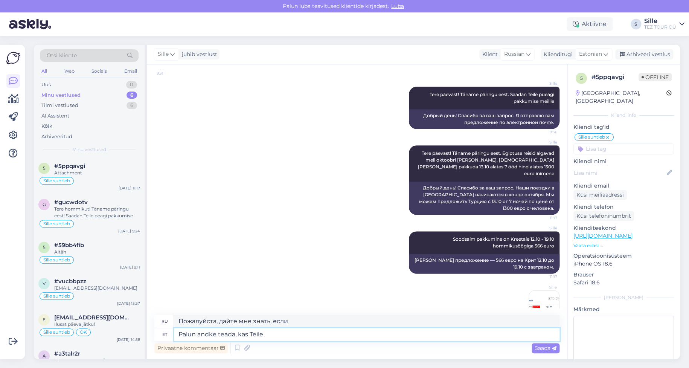
type textarea "Palun andke teada, kas Teile"
type textarea "Пожалуйста, дайте мне знать, если вы"
type textarea "Palun andke teada, kas Teile selline r"
type textarea "Пожалуйста, дайте мне знать, если вам это понравилось."
type textarea "Palun andke teada, kas Teile selline reisiplaan"
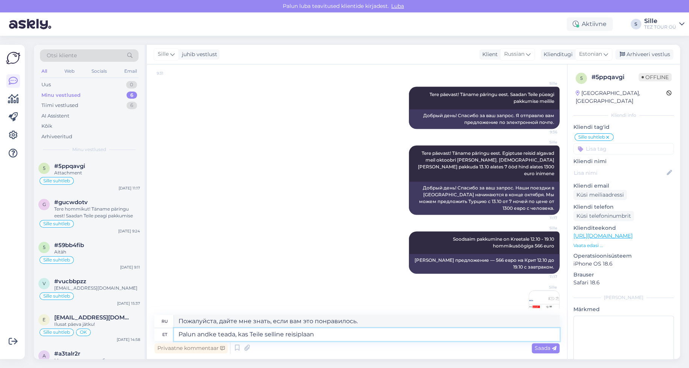
type textarea "Пожалуйста, дайте мне знать, если у вас есть такой план поездки."
type textarea "Palun andke teada, kas Teile selline reisiplaan sobib"
type textarea "Пожалуйста, дайте мне знать, подходит ли вам этот маршрут."
type textarea "Palun andke teada, kas Teile selline reisiplaan sobib"
drag, startPoint x: 85, startPoint y: 172, endPoint x: 88, endPoint y: 175, distance: 4.5
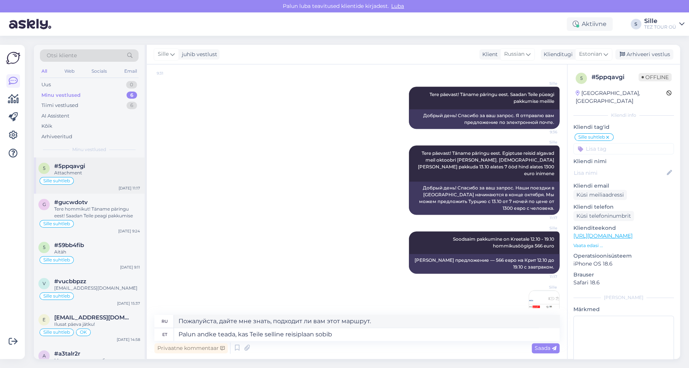
click at [85, 171] on div "Attachment" at bounding box center [97, 173] width 86 height 7
click at [87, 211] on div "Tere hommikut! Täname päringu eest! Saadan Teile peagi pakkumise" at bounding box center [97, 213] width 86 height 14
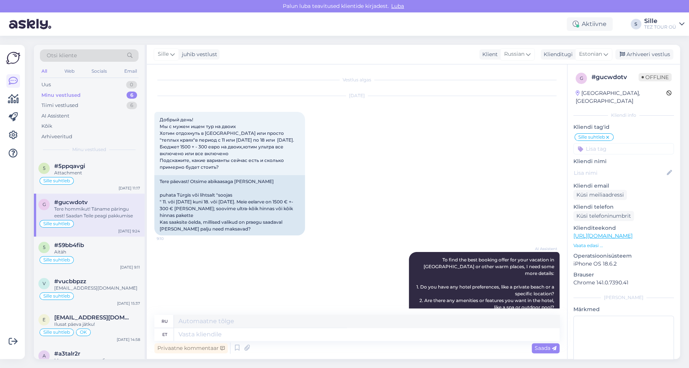
scroll to position [556, 0]
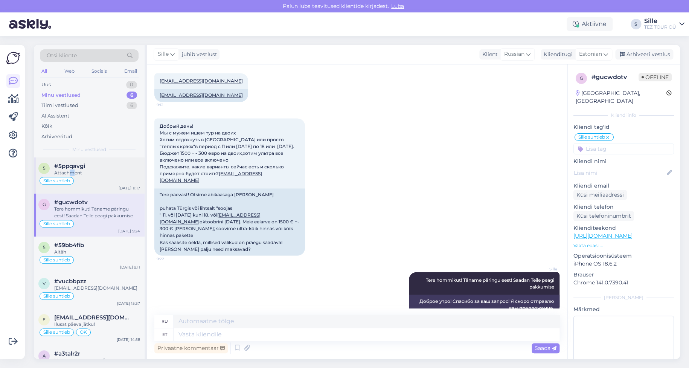
click at [72, 176] on div "Attachment" at bounding box center [97, 173] width 86 height 7
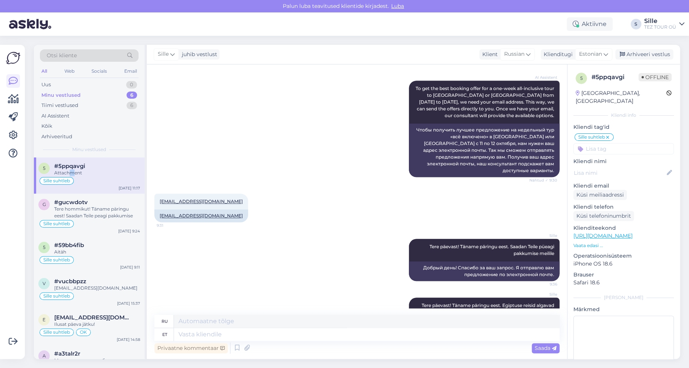
scroll to position [161, 0]
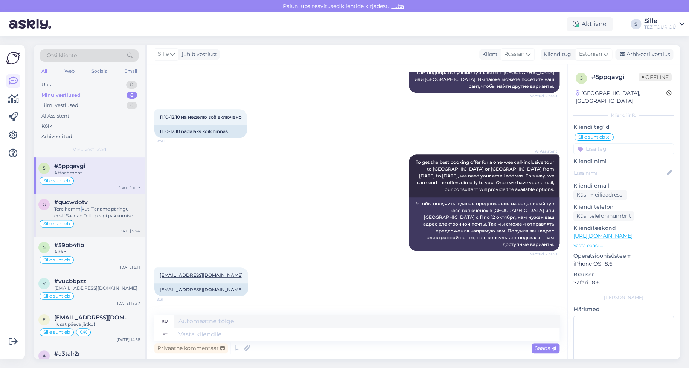
click at [81, 208] on div "Tere hommikut! Täname päringu eest! Saadan Teile peagi pakkumise" at bounding box center [97, 213] width 86 height 14
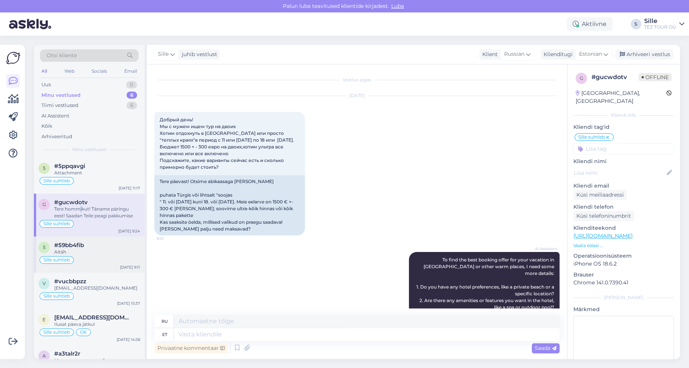
scroll to position [556, 0]
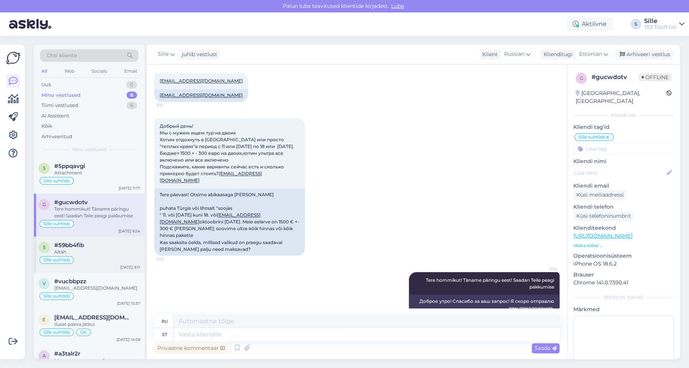
click at [83, 252] on div "Aitäh" at bounding box center [97, 252] width 86 height 7
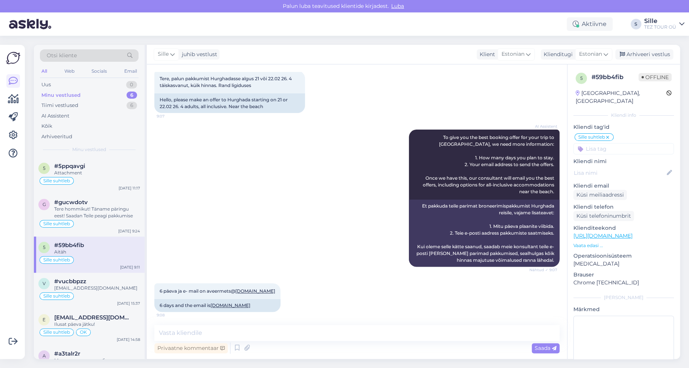
scroll to position [0, 0]
